Goal: Task Accomplishment & Management: Complete application form

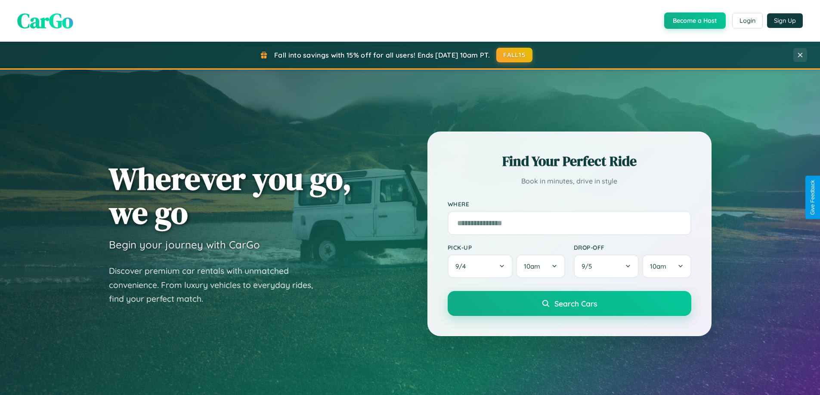
scroll to position [371, 0]
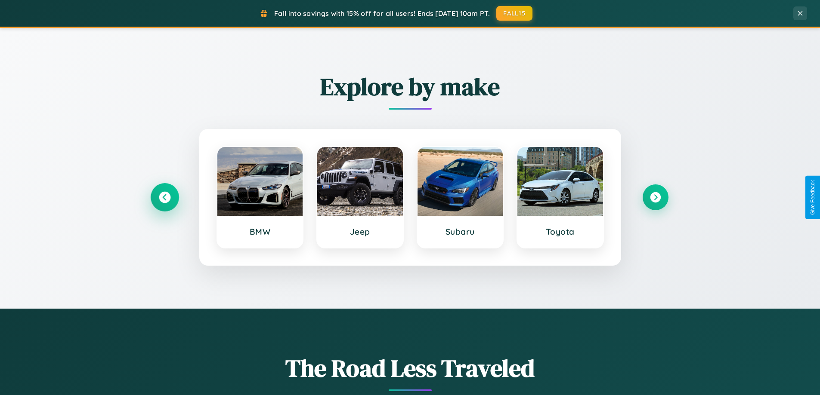
click at [164, 197] on icon at bounding box center [165, 198] width 12 height 12
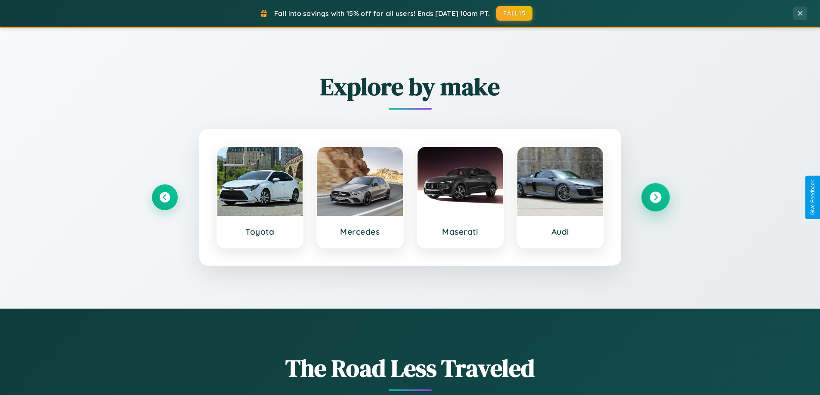
click at [655, 197] on icon at bounding box center [655, 198] width 12 height 12
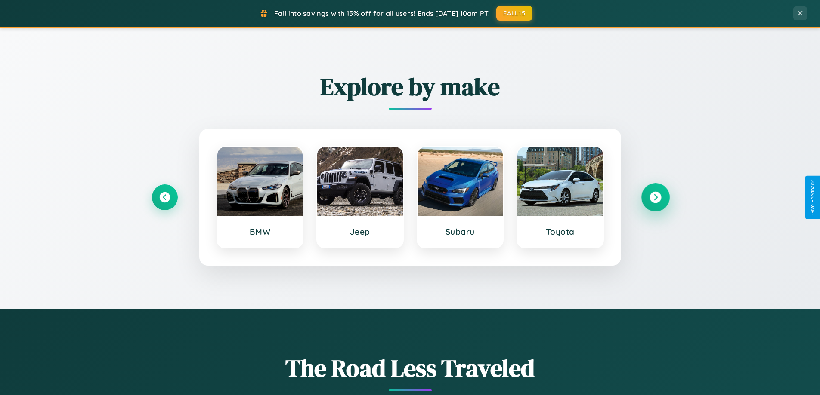
click at [655, 197] on icon at bounding box center [655, 198] width 12 height 12
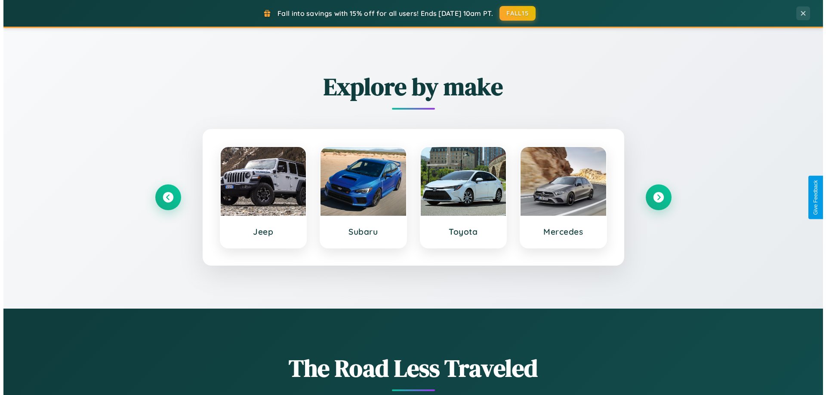
scroll to position [0, 0]
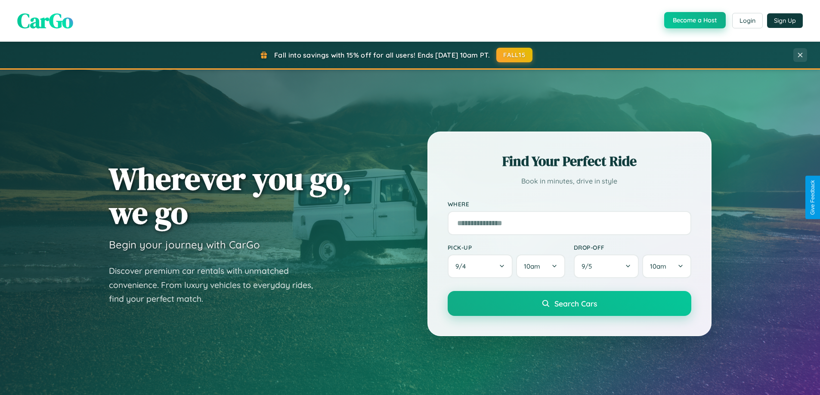
click at [694, 21] on button "Become a Host" at bounding box center [695, 20] width 62 height 16
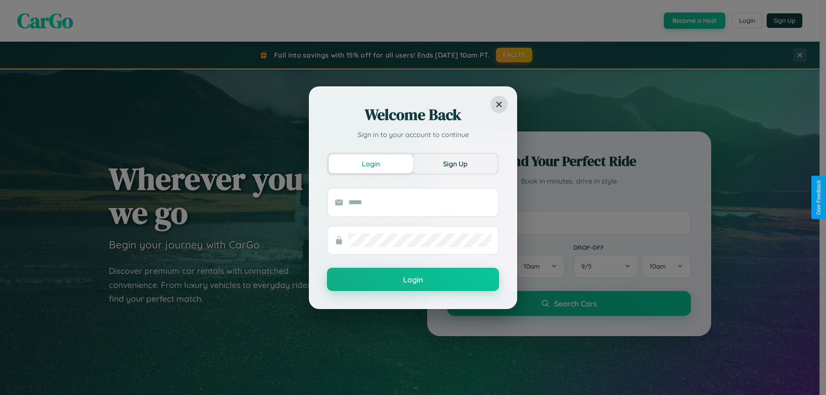
click at [455, 164] on button "Sign Up" at bounding box center [455, 163] width 84 height 19
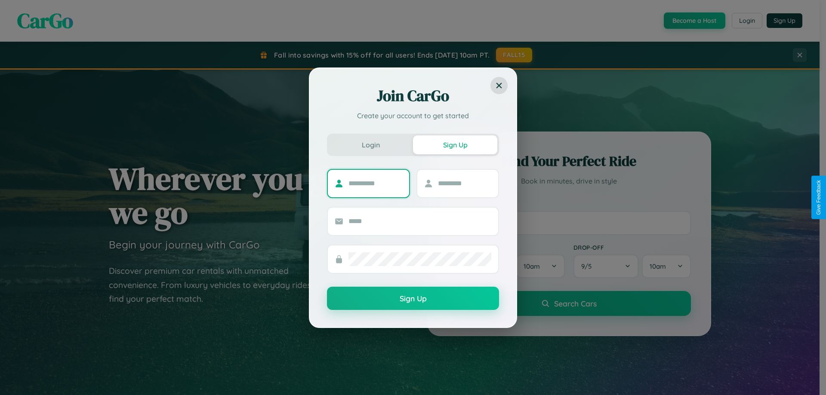
click at [375, 183] on input "text" at bounding box center [376, 184] width 54 height 14
type input "*******"
click at [464, 183] on input "text" at bounding box center [465, 184] width 54 height 14
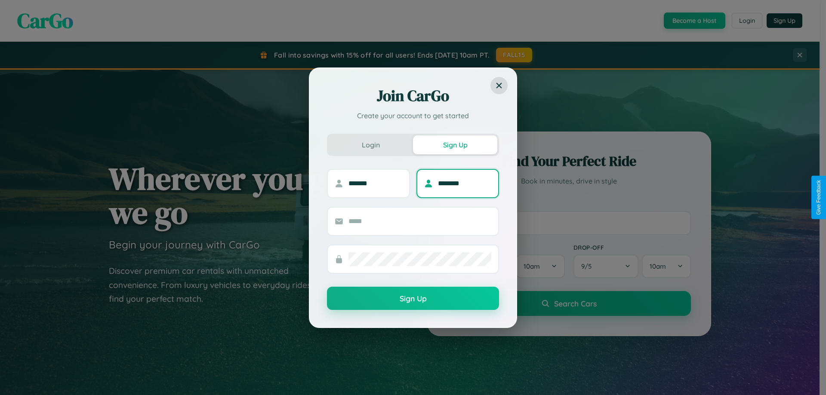
type input "********"
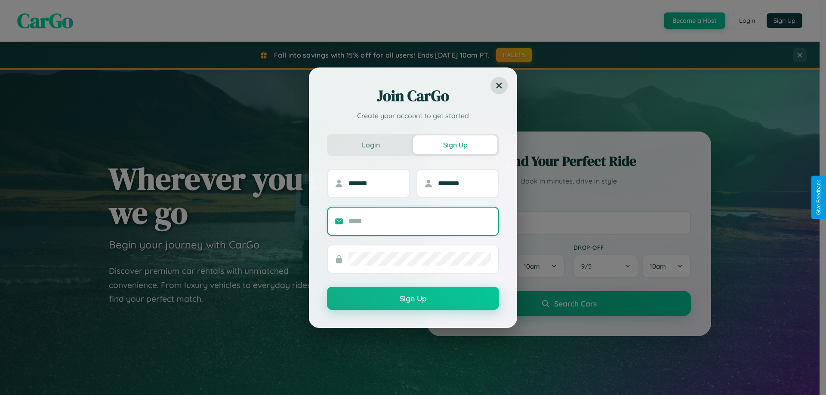
click at [420, 221] on input "text" at bounding box center [420, 222] width 143 height 14
type input "**********"
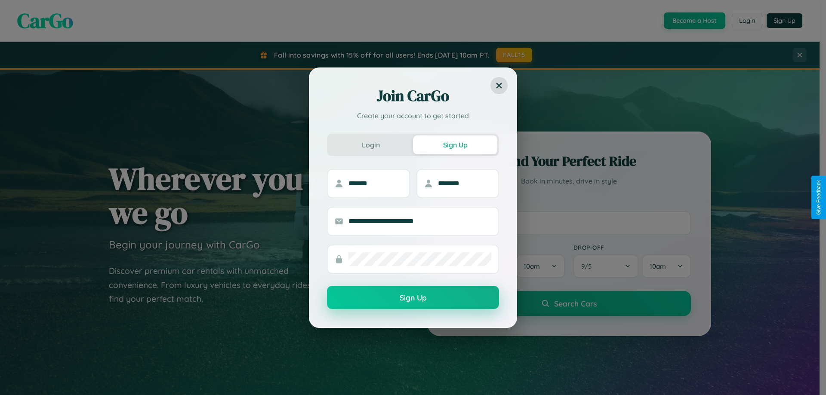
click at [413, 298] on button "Sign Up" at bounding box center [413, 297] width 172 height 23
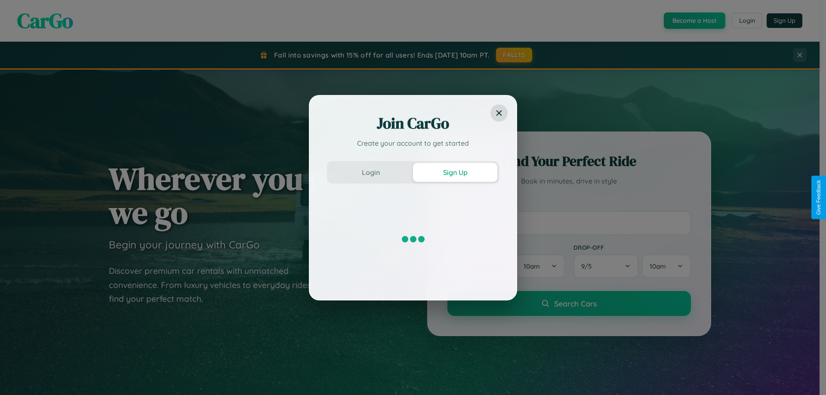
click at [694, 21] on div "Join CarGo Create your account to get started Login Sign Up" at bounding box center [413, 197] width 826 height 395
click at [455, 172] on button "Sign Up" at bounding box center [455, 172] width 84 height 19
